Goal: Information Seeking & Learning: Learn about a topic

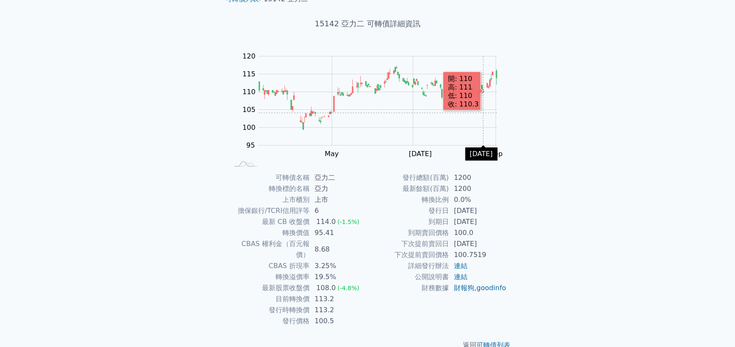
scroll to position [45, 0]
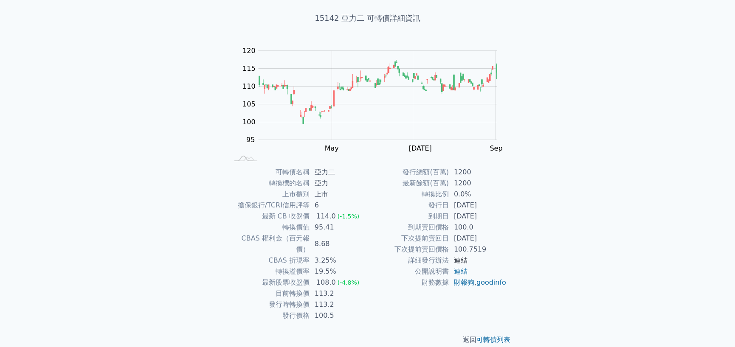
click at [461, 258] on link "連結" at bounding box center [461, 260] width 14 height 8
click at [463, 281] on link "財報狗" at bounding box center [464, 282] width 20 height 8
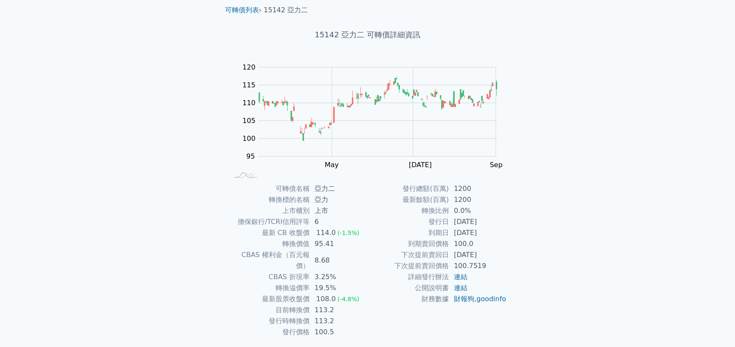
scroll to position [0, 0]
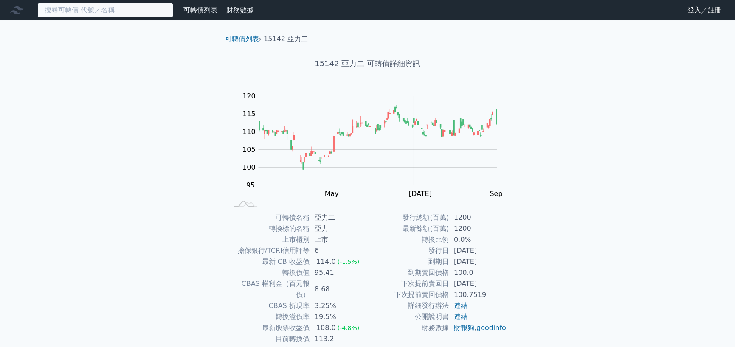
click at [146, 12] on input at bounding box center [105, 10] width 136 height 14
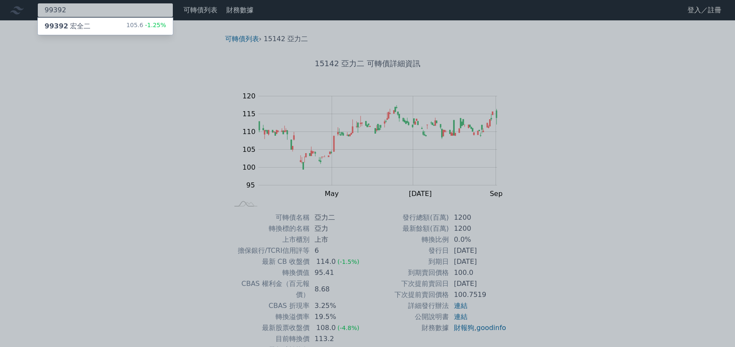
type input "99392"
click at [136, 29] on div "105.6 -1.25%" at bounding box center [146, 26] width 40 height 10
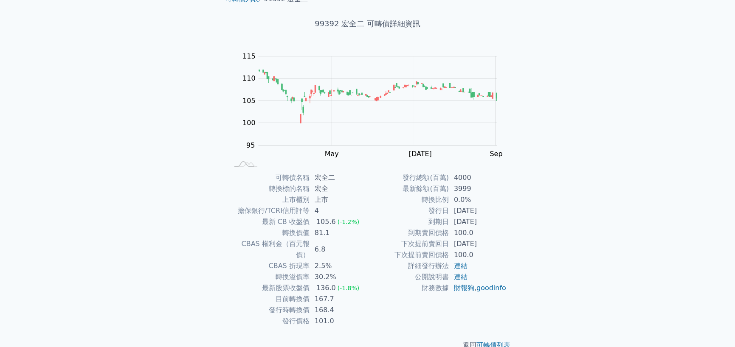
scroll to position [45, 0]
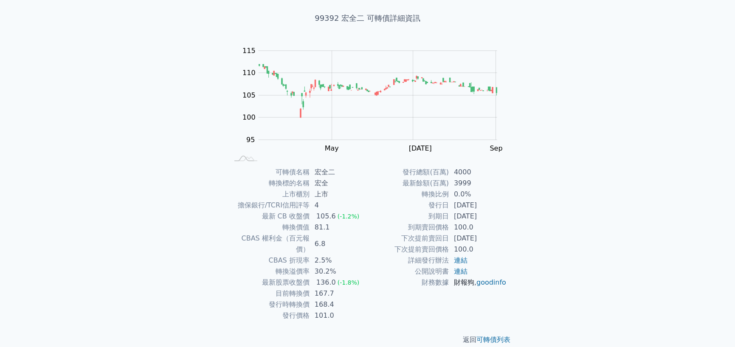
click at [470, 282] on link "財報狗" at bounding box center [464, 282] width 20 height 8
